Goal: Find specific page/section: Find specific page/section

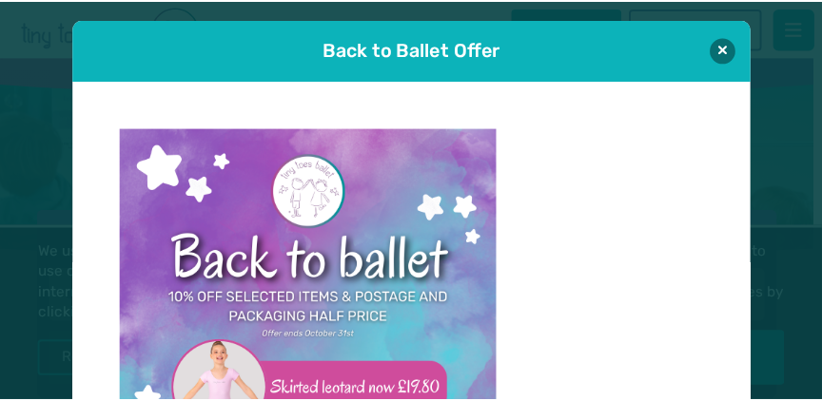
scroll to position [19, 0]
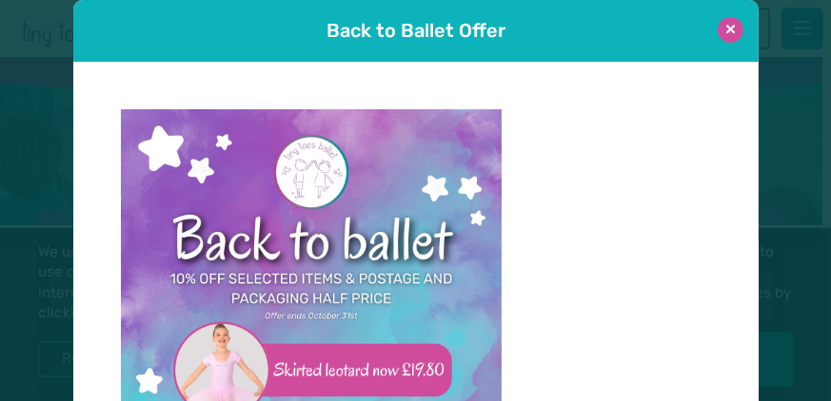
click at [723, 32] on button at bounding box center [730, 30] width 26 height 26
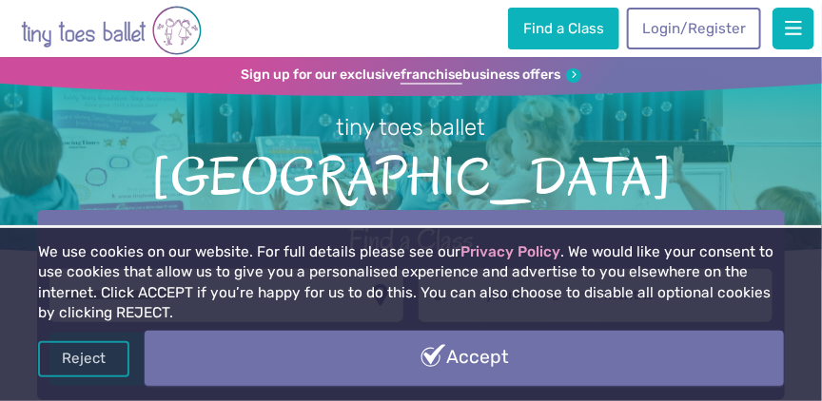
click at [444, 361] on link "Accept" at bounding box center [464, 358] width 639 height 55
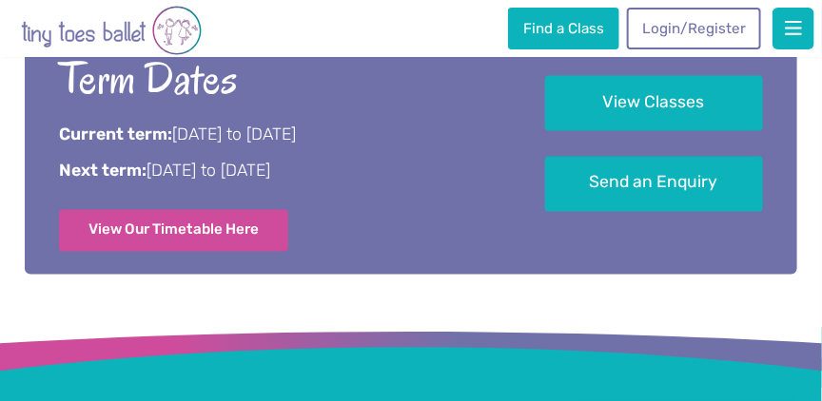
scroll to position [790, 0]
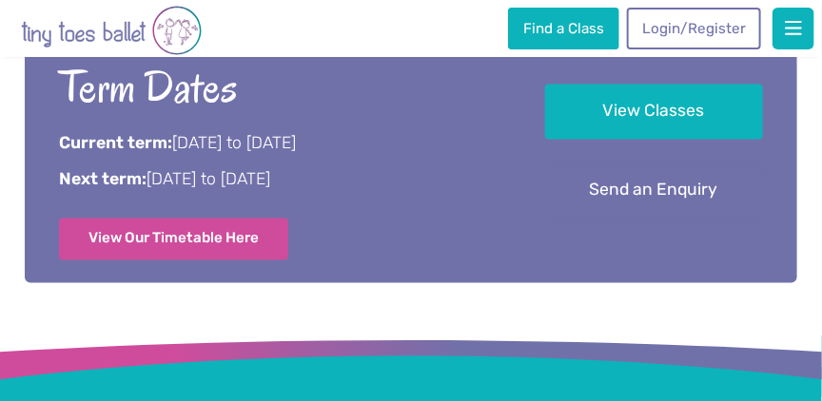
click at [631, 165] on link "Send an Enquiry" at bounding box center [654, 193] width 218 height 56
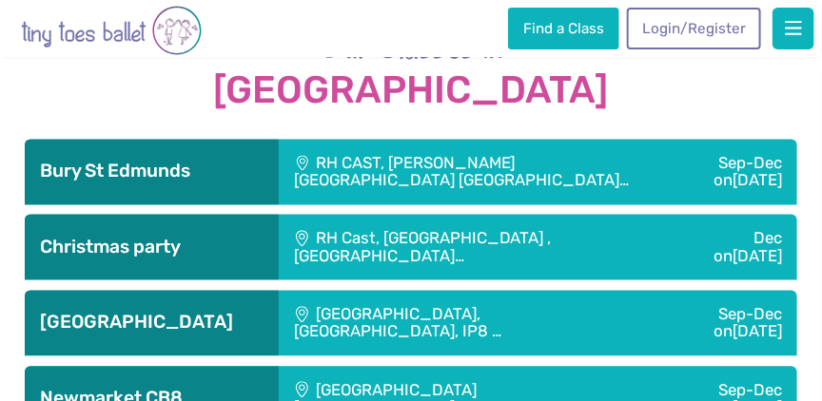
scroll to position [2589, 0]
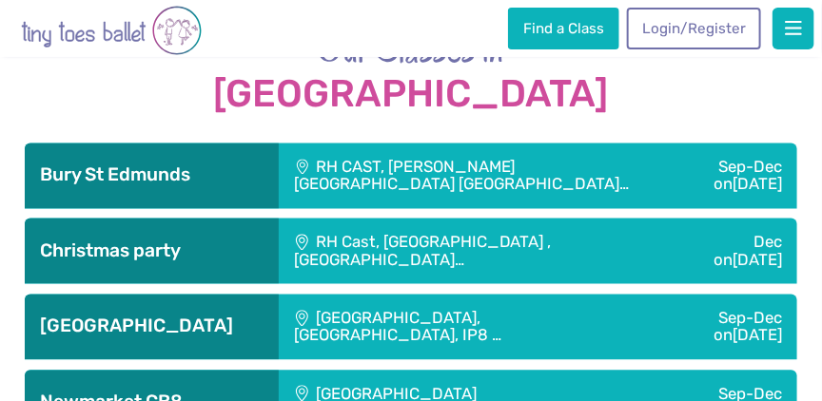
click at [366, 219] on div "RH Cast, [GEOGRAPHIC_DATA] , [GEOGRAPHIC_DATA]…" at bounding box center [477, 252] width 396 height 66
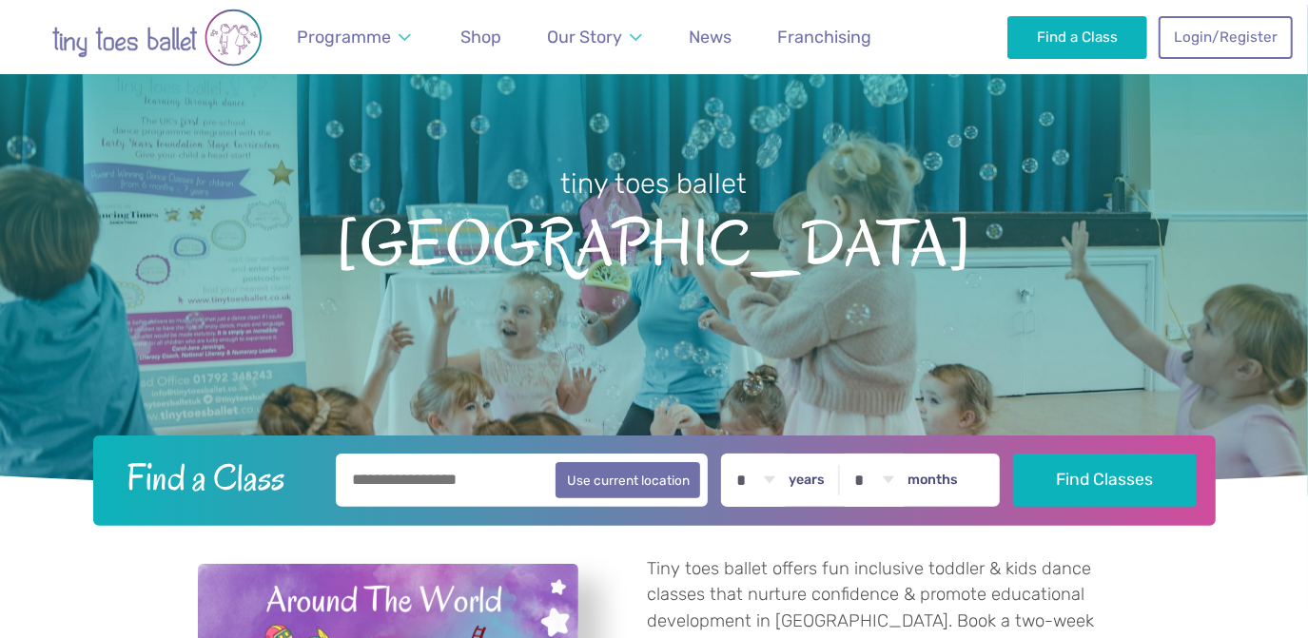
scroll to position [87, 0]
